Goal: Task Accomplishment & Management: Manage account settings

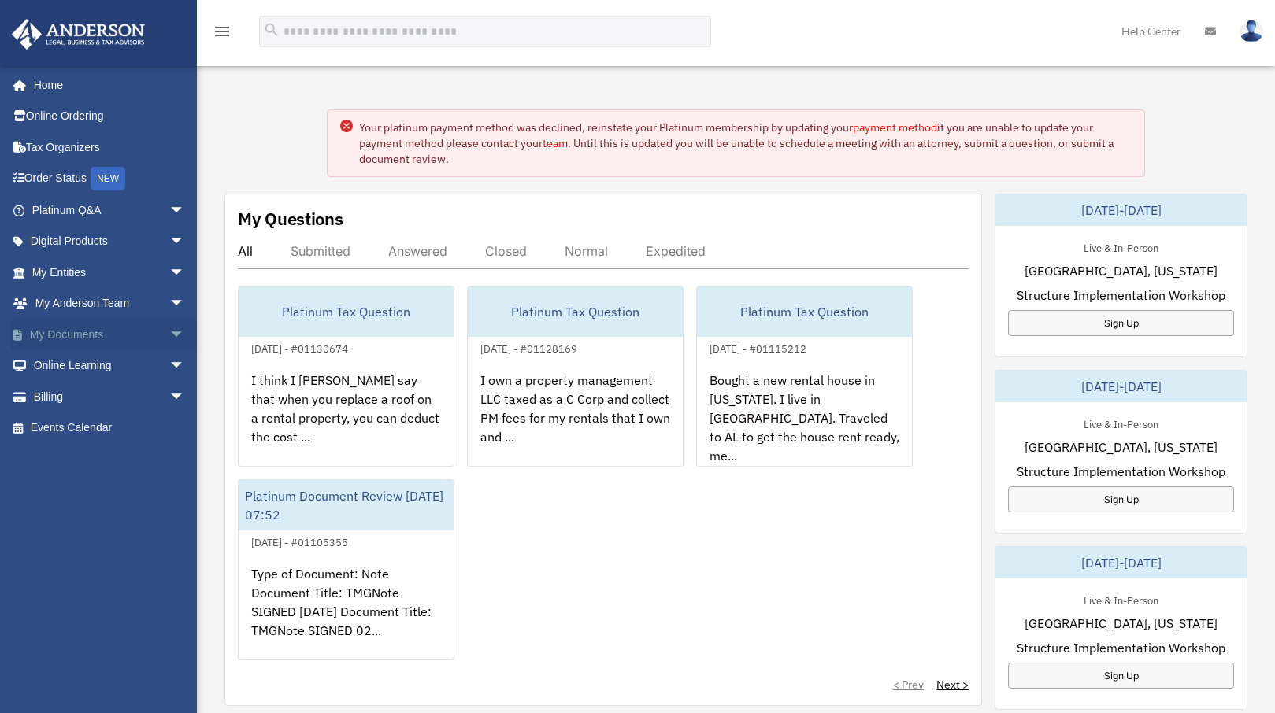
click at [169, 334] on span "arrow_drop_down" at bounding box center [184, 335] width 31 height 32
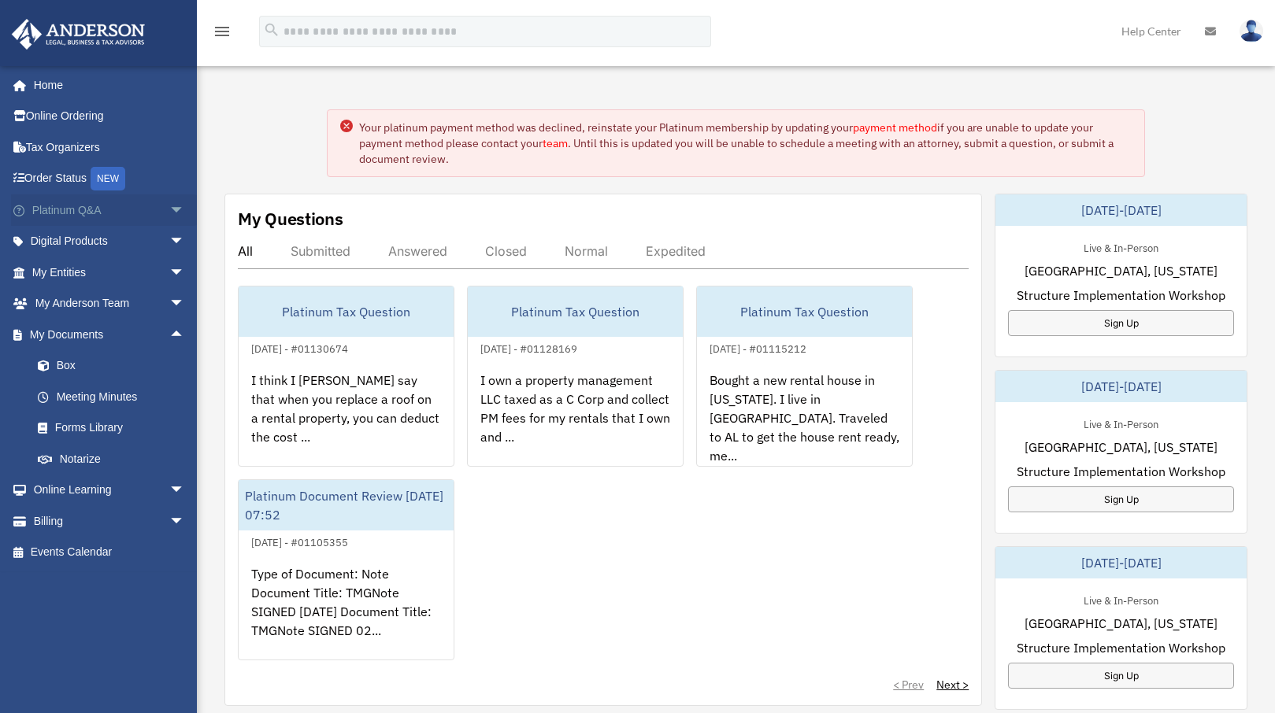
click at [169, 216] on span "arrow_drop_down" at bounding box center [184, 210] width 31 height 32
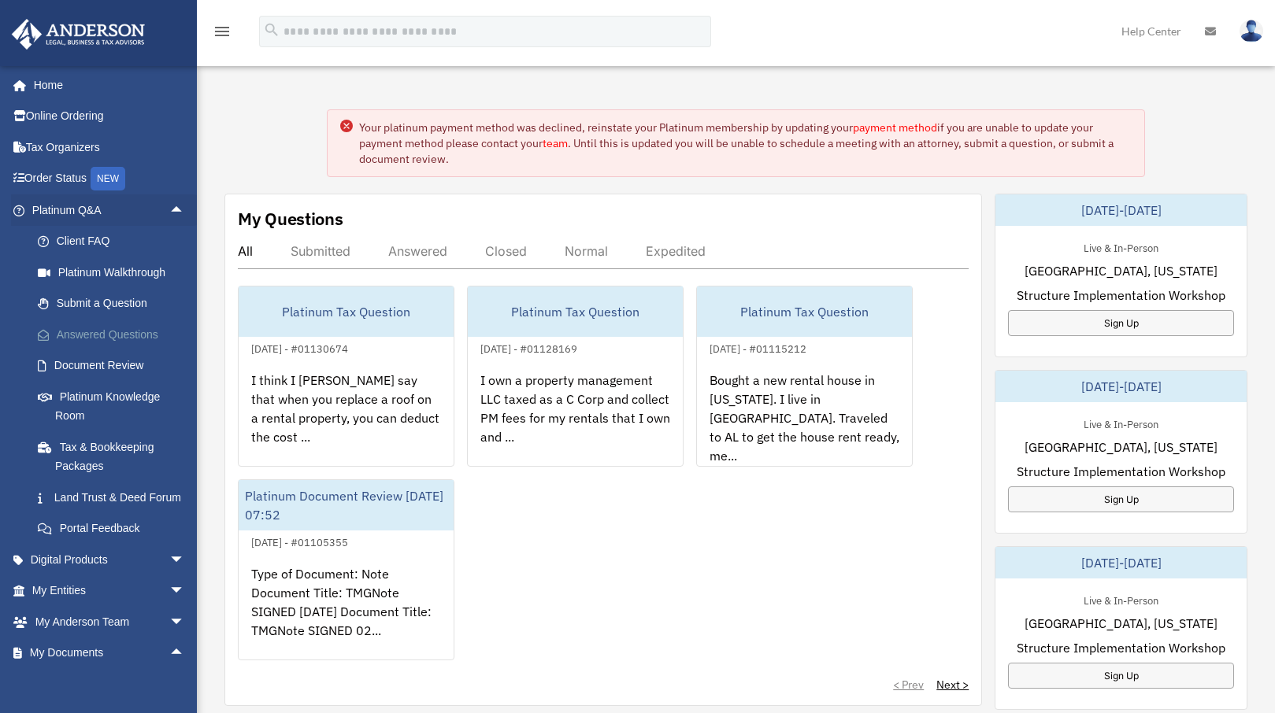
click at [95, 331] on link "Answered Questions" at bounding box center [115, 334] width 187 height 31
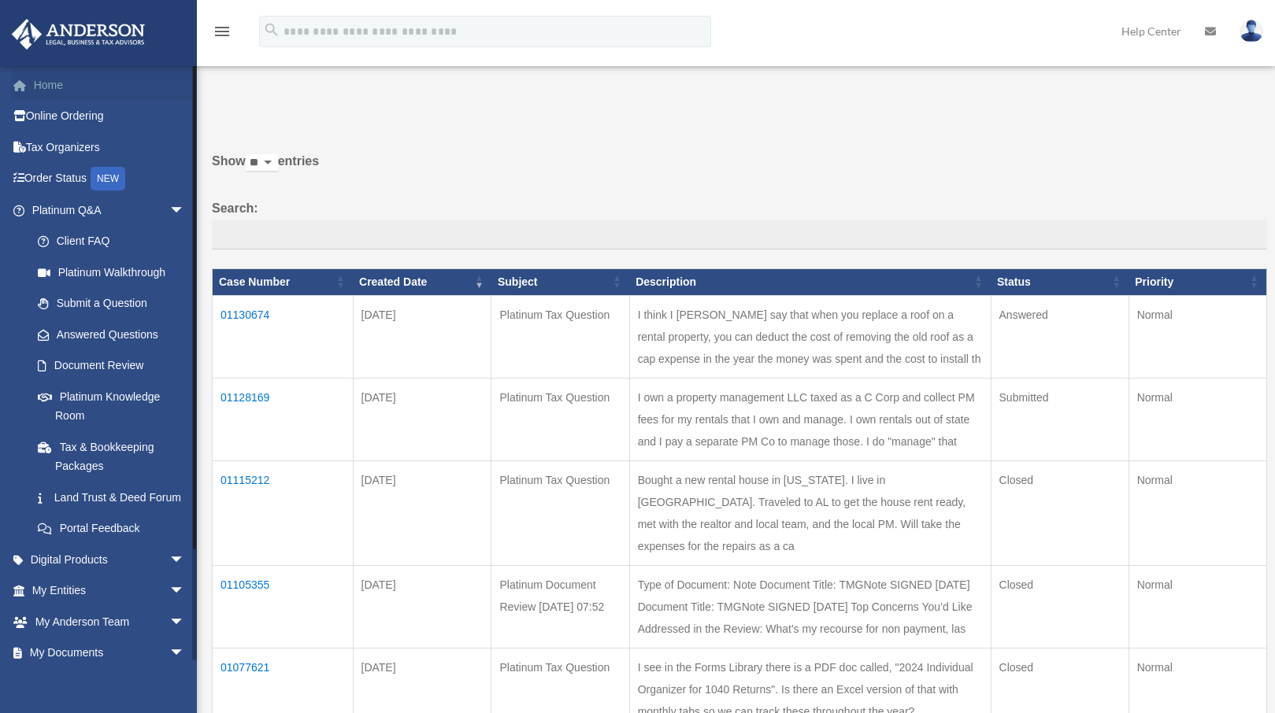
click at [55, 90] on link "Home" at bounding box center [110, 84] width 198 height 31
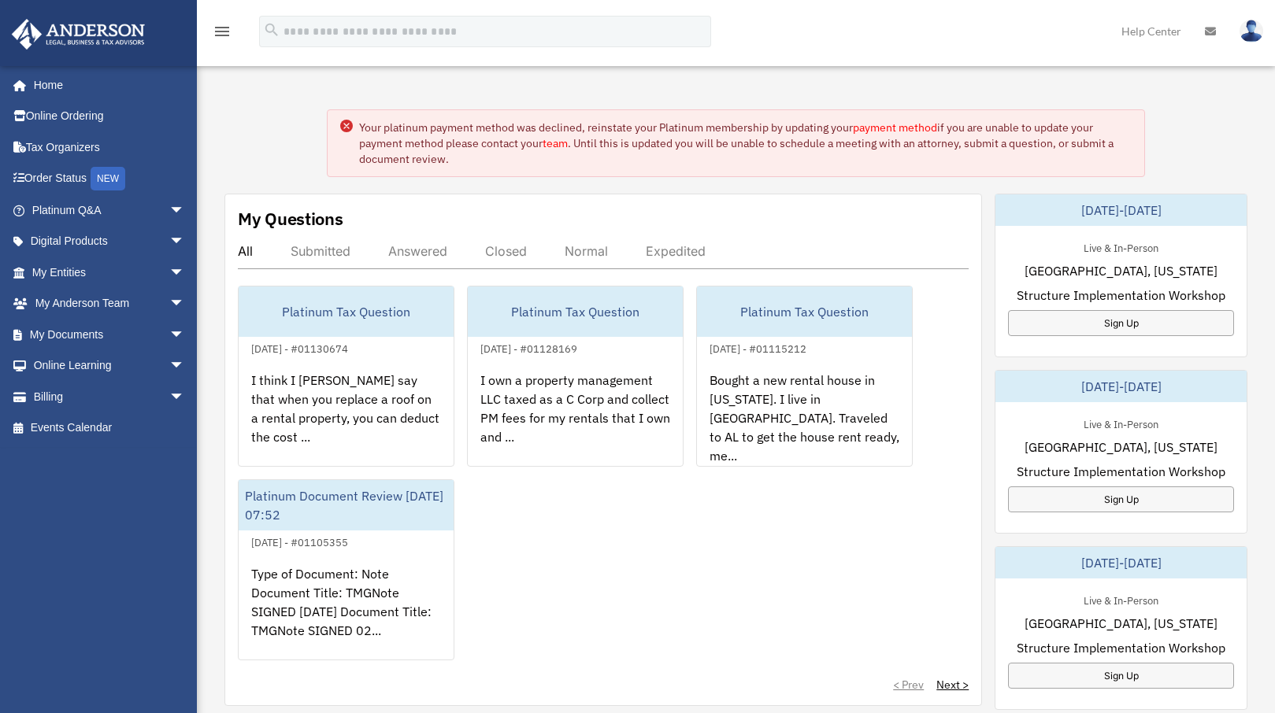
click at [1251, 31] on img at bounding box center [1251, 31] width 24 height 23
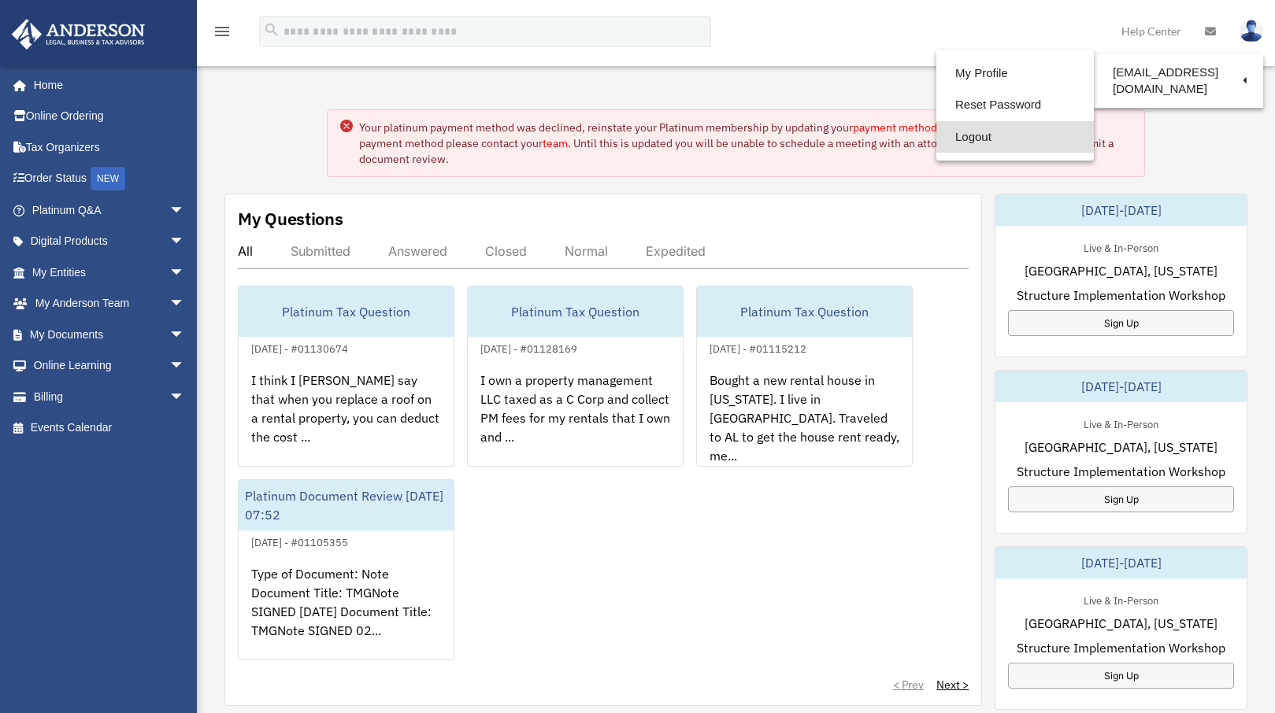
click at [967, 132] on link "Logout" at bounding box center [1014, 137] width 157 height 32
